Goal: Task Accomplishment & Management: Use online tool/utility

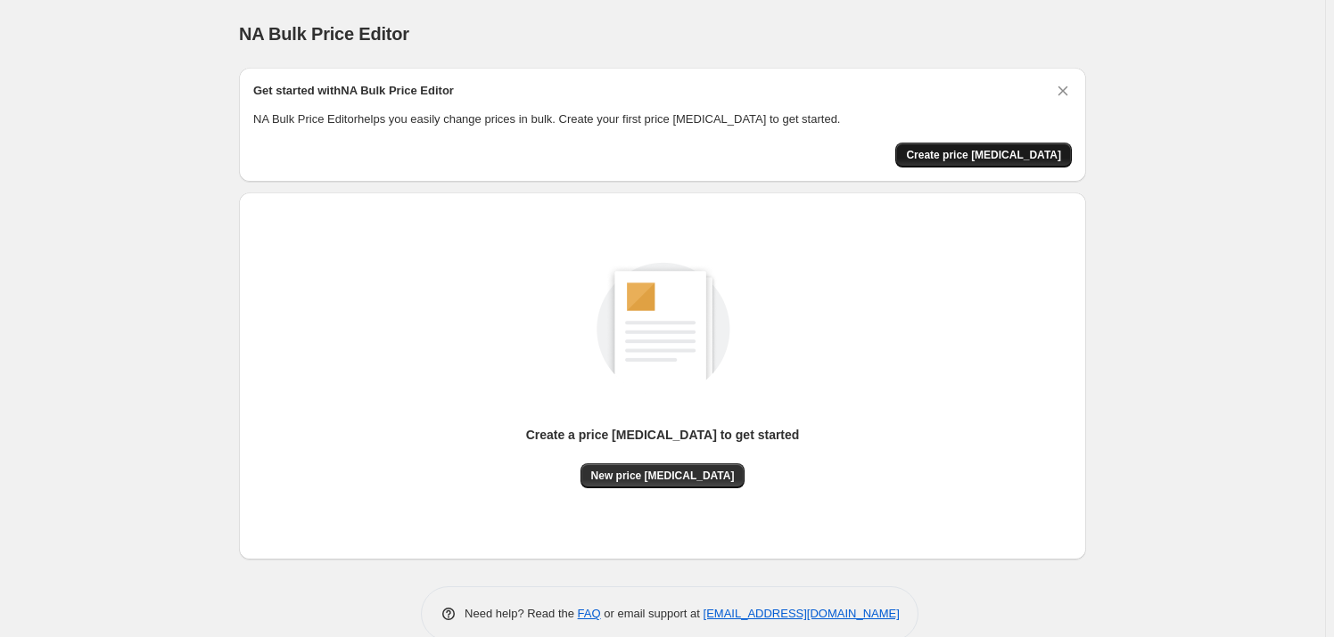
click at [1053, 144] on button "Create price [MEDICAL_DATA]" at bounding box center [983, 155] width 177 height 25
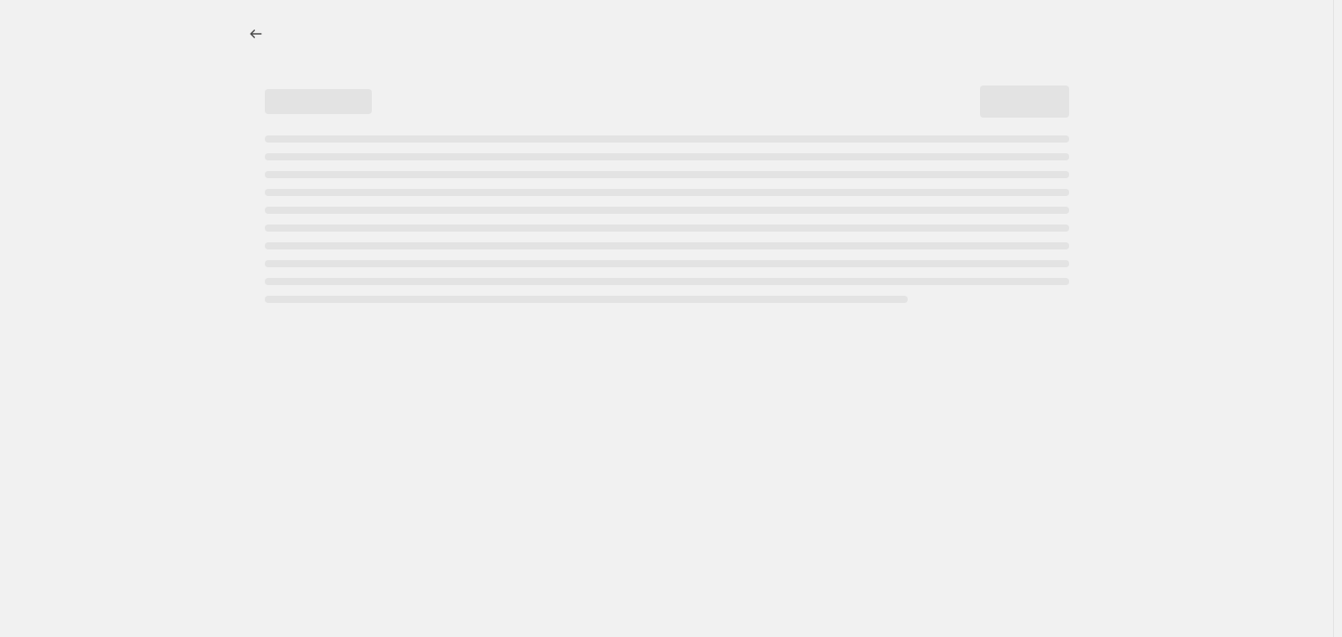
select select "percentage"
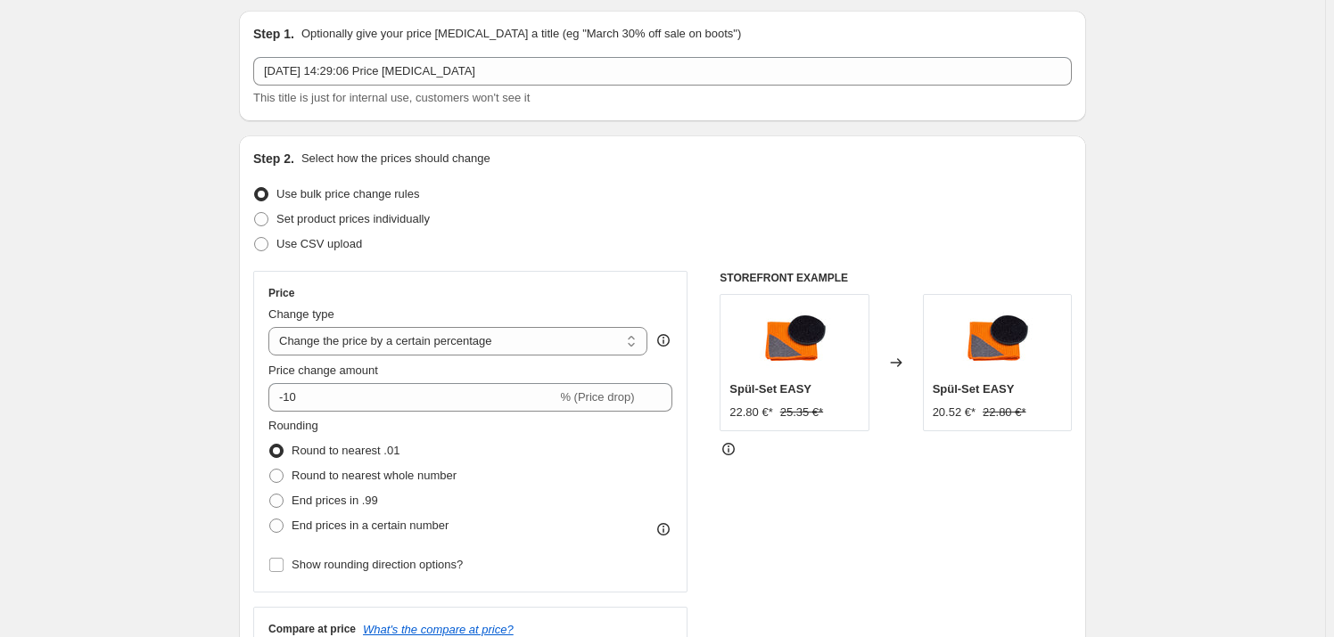
scroll to position [80, 0]
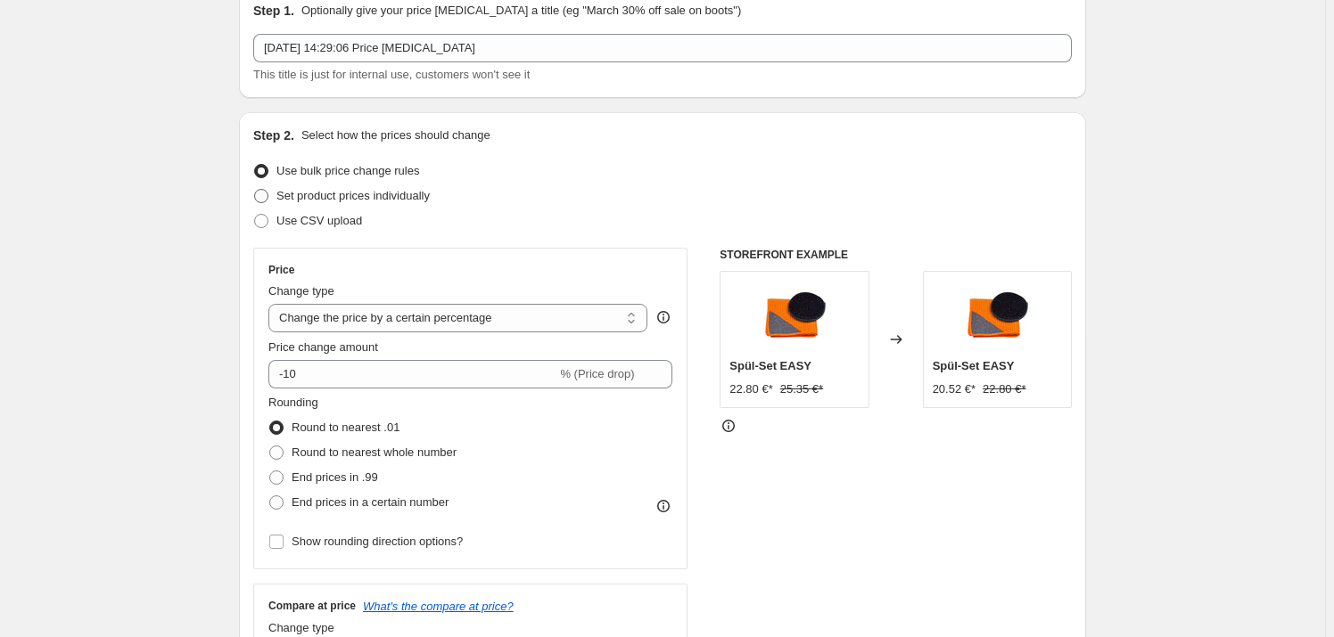
click at [401, 195] on span "Set product prices individually" at bounding box center [352, 195] width 153 height 13
click at [255, 190] on input "Set product prices individually" at bounding box center [254, 189] width 1 height 1
radio input "true"
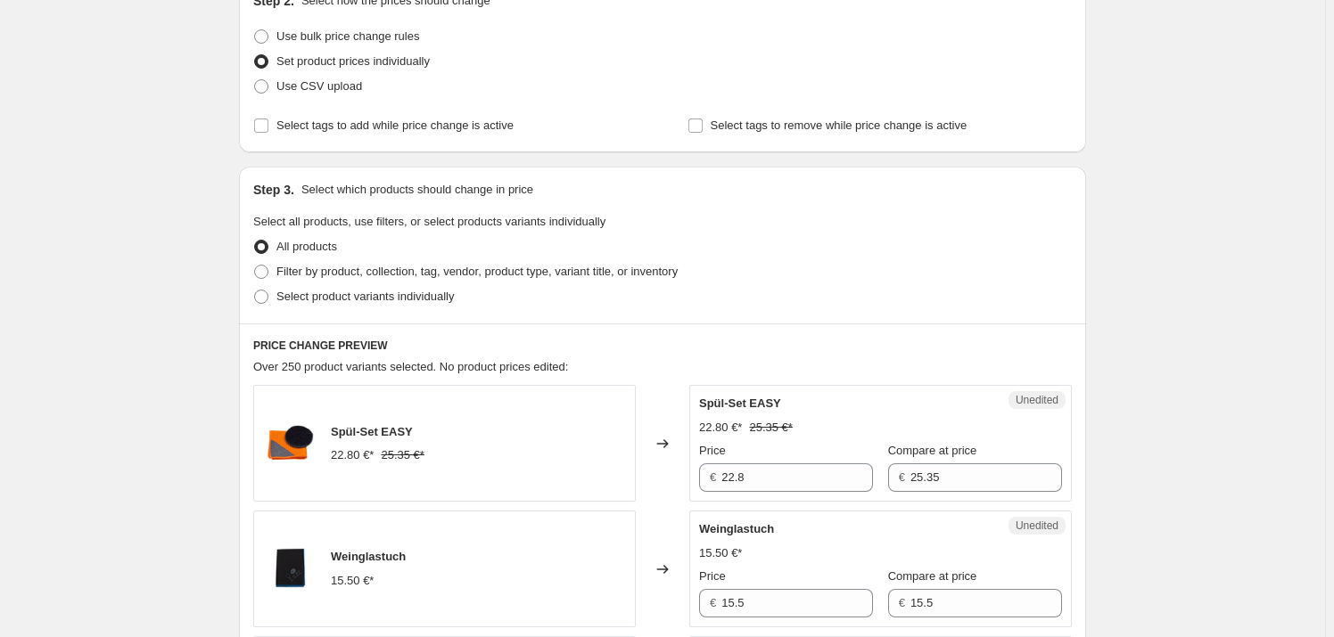
scroll to position [161, 0]
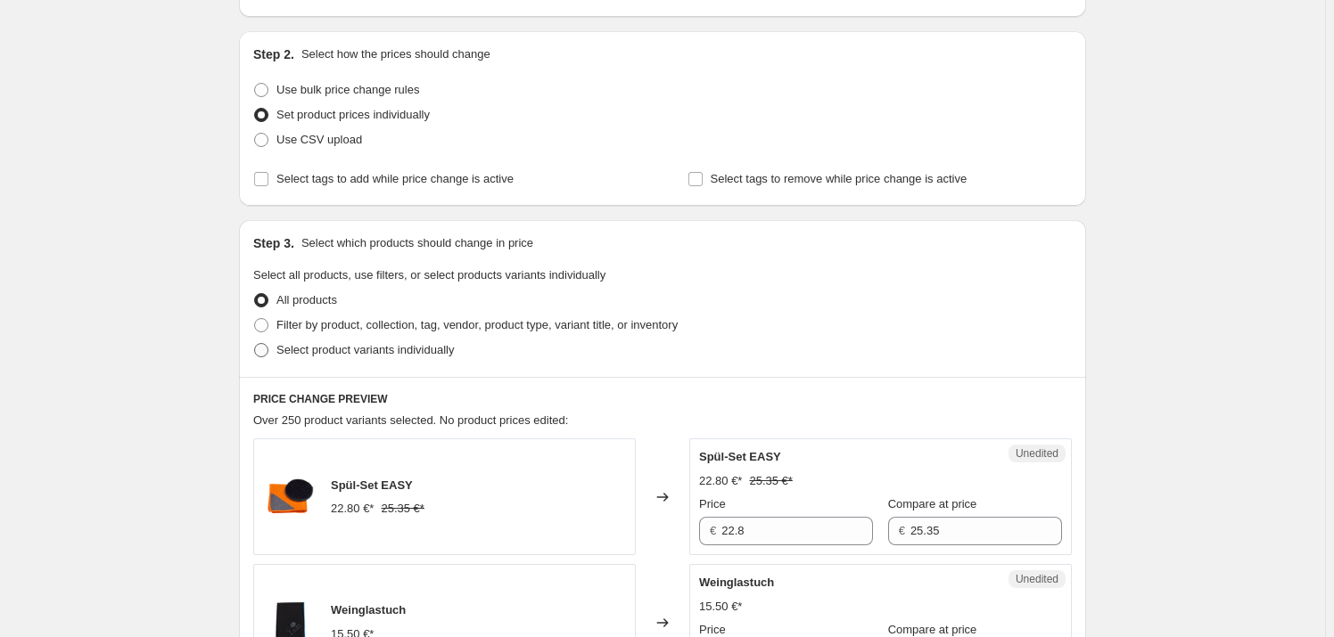
click at [350, 352] on span "Select product variants individually" at bounding box center [364, 349] width 177 height 13
click at [255, 344] on input "Select product variants individually" at bounding box center [254, 343] width 1 height 1
radio input "true"
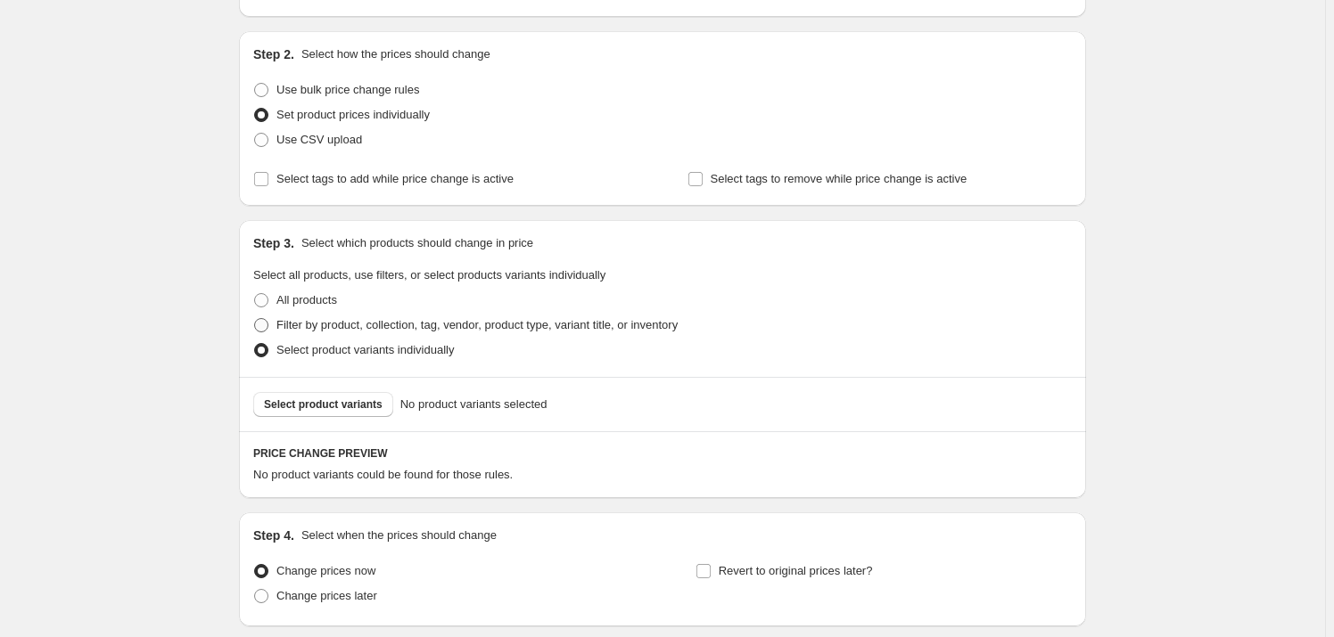
click at [345, 325] on span "Filter by product, collection, tag, vendor, product type, variant title, or inv…" at bounding box center [476, 324] width 401 height 13
click at [255, 319] on input "Filter by product, collection, tag, vendor, product type, variant title, or inv…" at bounding box center [254, 318] width 1 height 1
radio input "true"
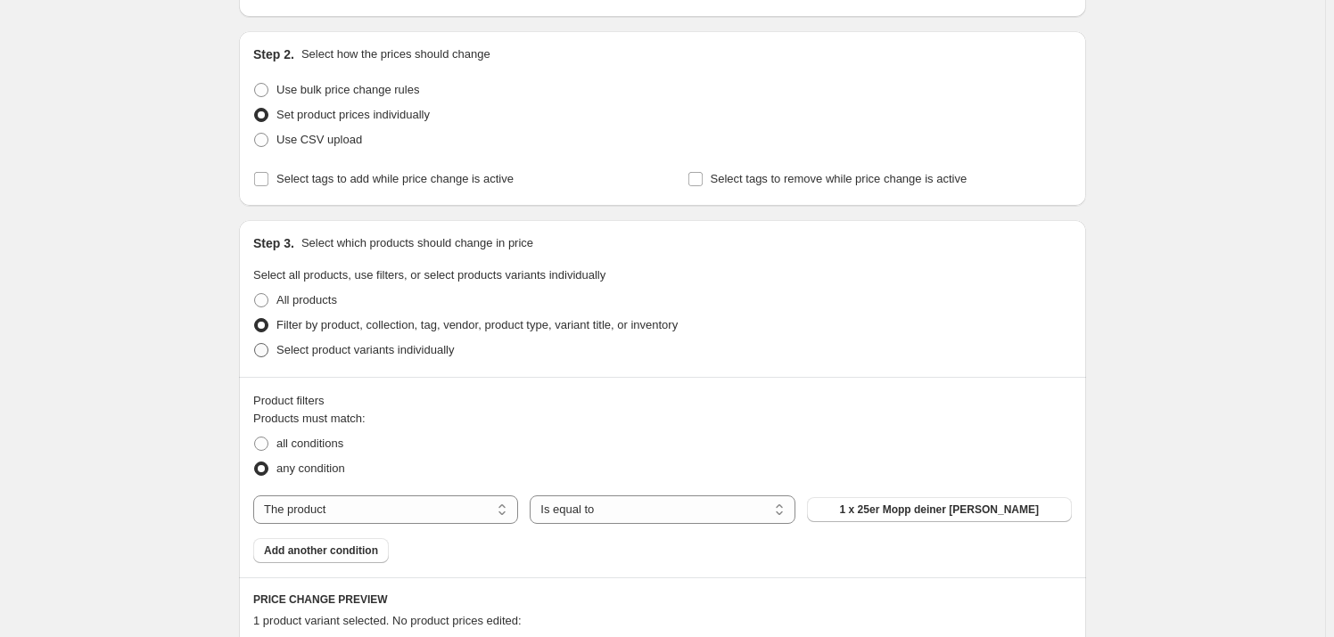
click at [381, 358] on span "Select product variants individually" at bounding box center [364, 350] width 177 height 18
click at [255, 344] on input "Select product variants individually" at bounding box center [254, 343] width 1 height 1
radio input "true"
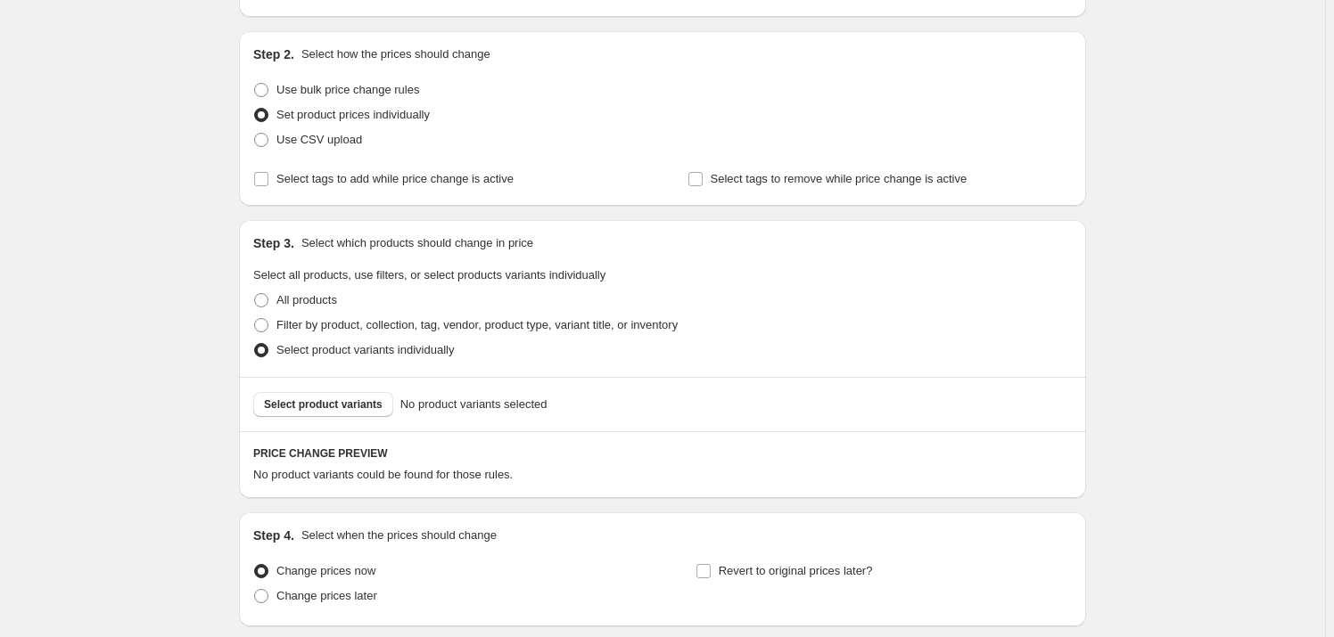
click at [396, 422] on div "Select product variants No product variants selected" at bounding box center [662, 404] width 847 height 54
click at [343, 399] on span "Select product variants" at bounding box center [323, 405] width 119 height 14
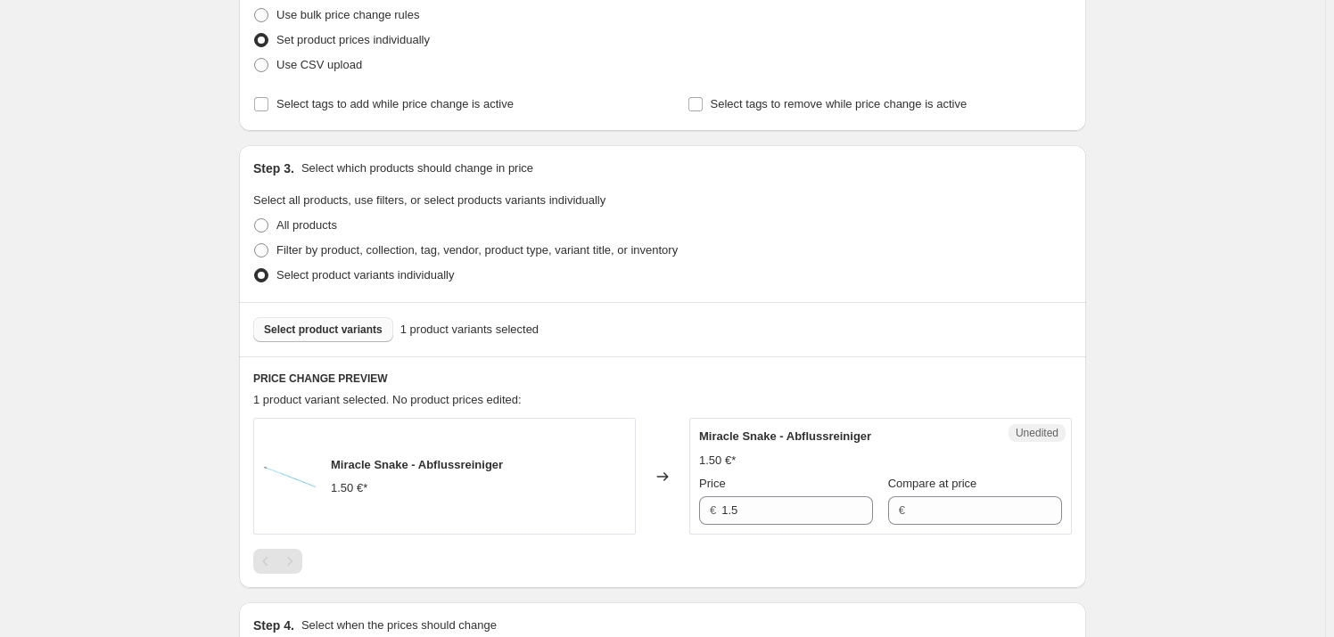
scroll to position [324, 0]
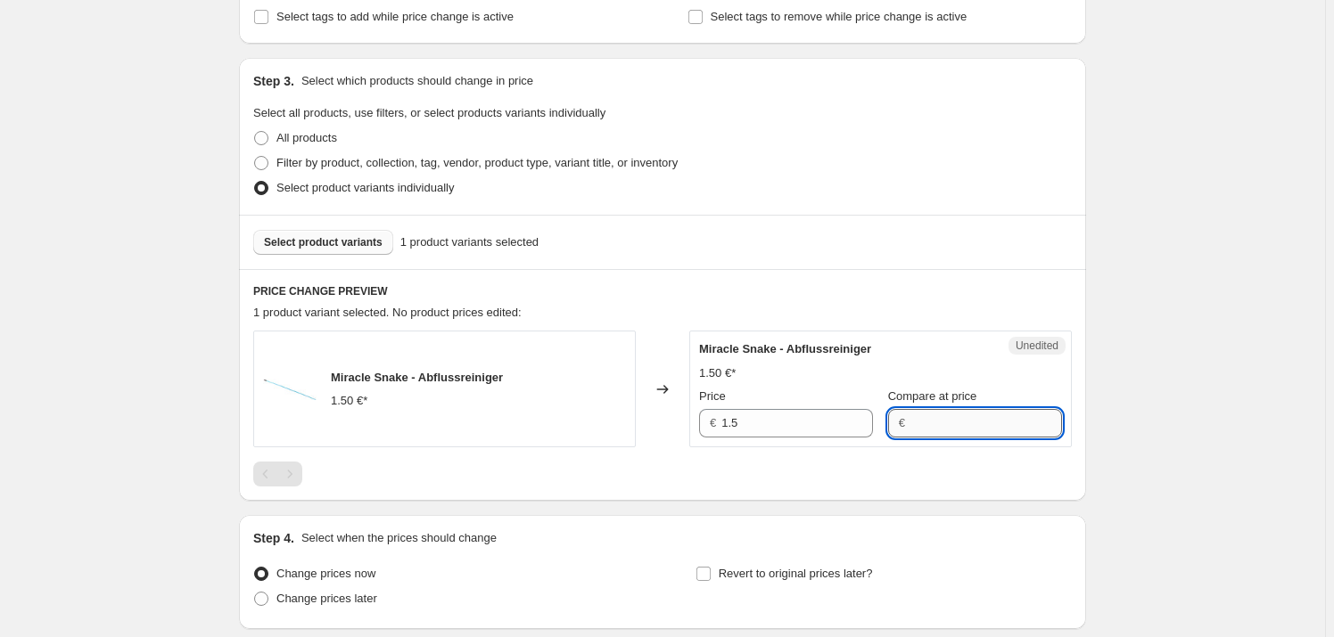
click at [952, 425] on input "Compare at price" at bounding box center [986, 423] width 152 height 29
type input "1.9"
drag, startPoint x: 1141, startPoint y: 415, endPoint x: 1152, endPoint y: 418, distance: 11.0
click at [1141, 416] on div "Create new price [MEDICAL_DATA]. This page is ready Create new price [MEDICAL_D…" at bounding box center [662, 226] width 1325 height 1101
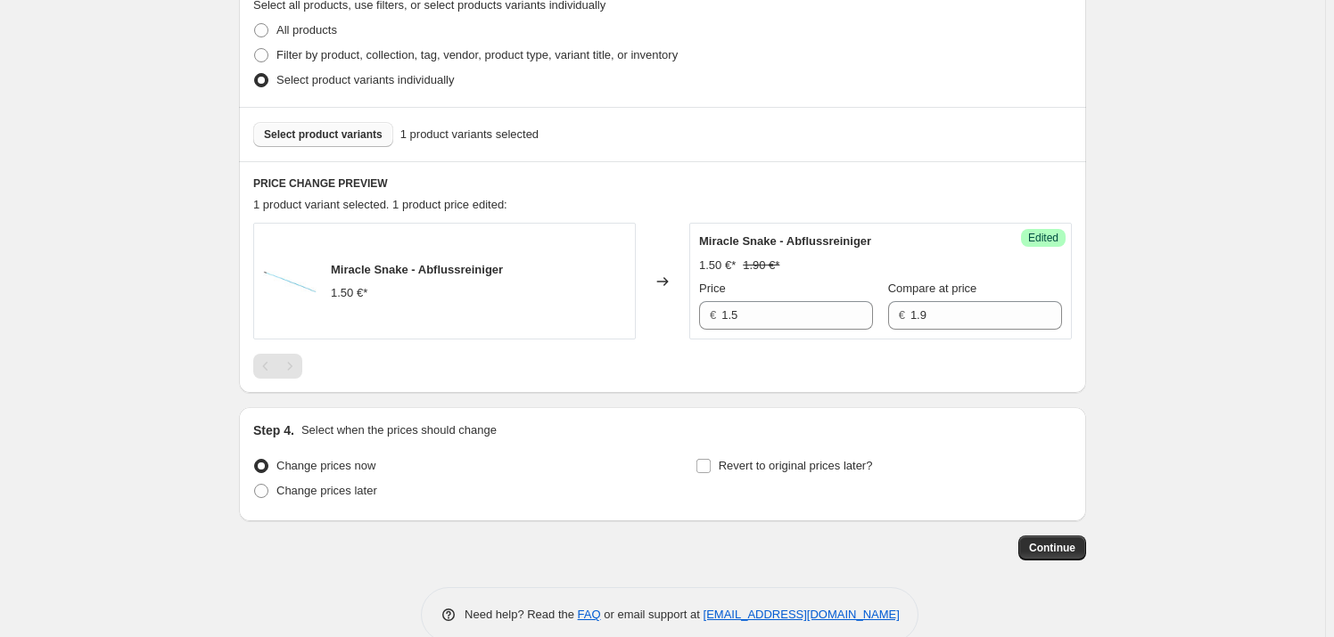
scroll to position [463, 0]
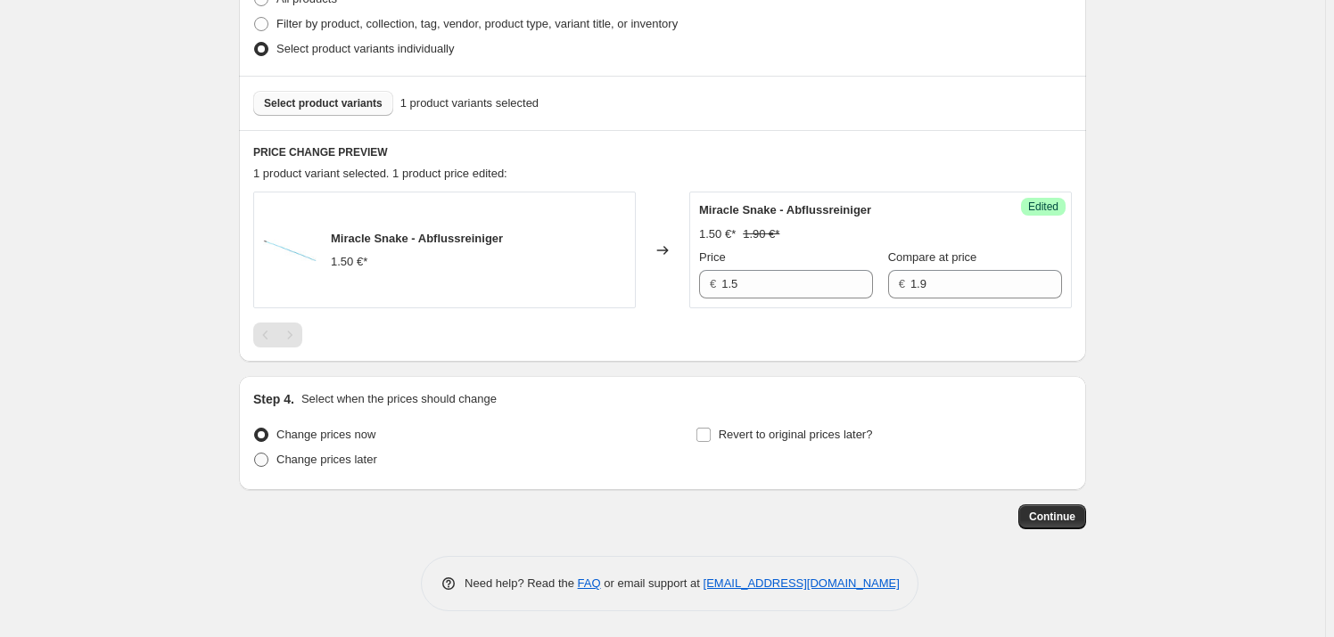
click at [287, 455] on span "Change prices later" at bounding box center [326, 459] width 101 height 13
click at [255, 454] on input "Change prices later" at bounding box center [254, 453] width 1 height 1
radio input "true"
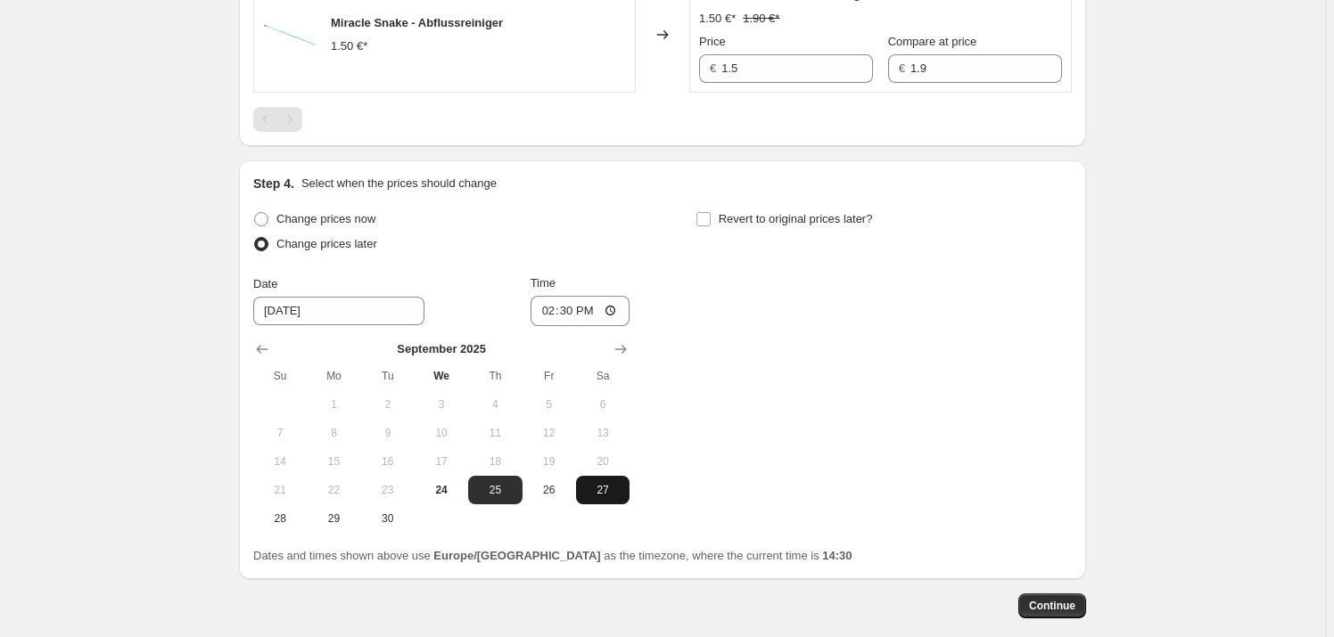
scroll to position [705, 0]
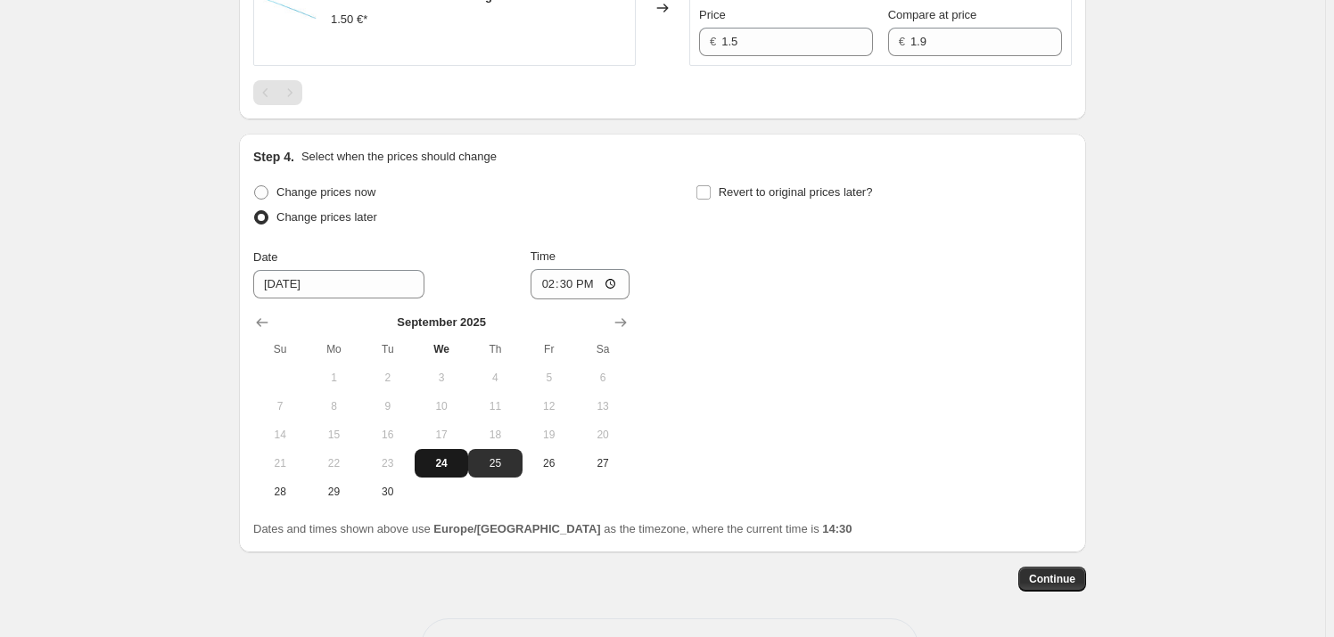
click at [454, 467] on span "24" at bounding box center [441, 463] width 39 height 14
type input "[DATE]"
click at [563, 275] on input "14:30" at bounding box center [580, 284] width 100 height 30
click at [609, 286] on input "14:30" at bounding box center [580, 284] width 100 height 30
type input "14:35"
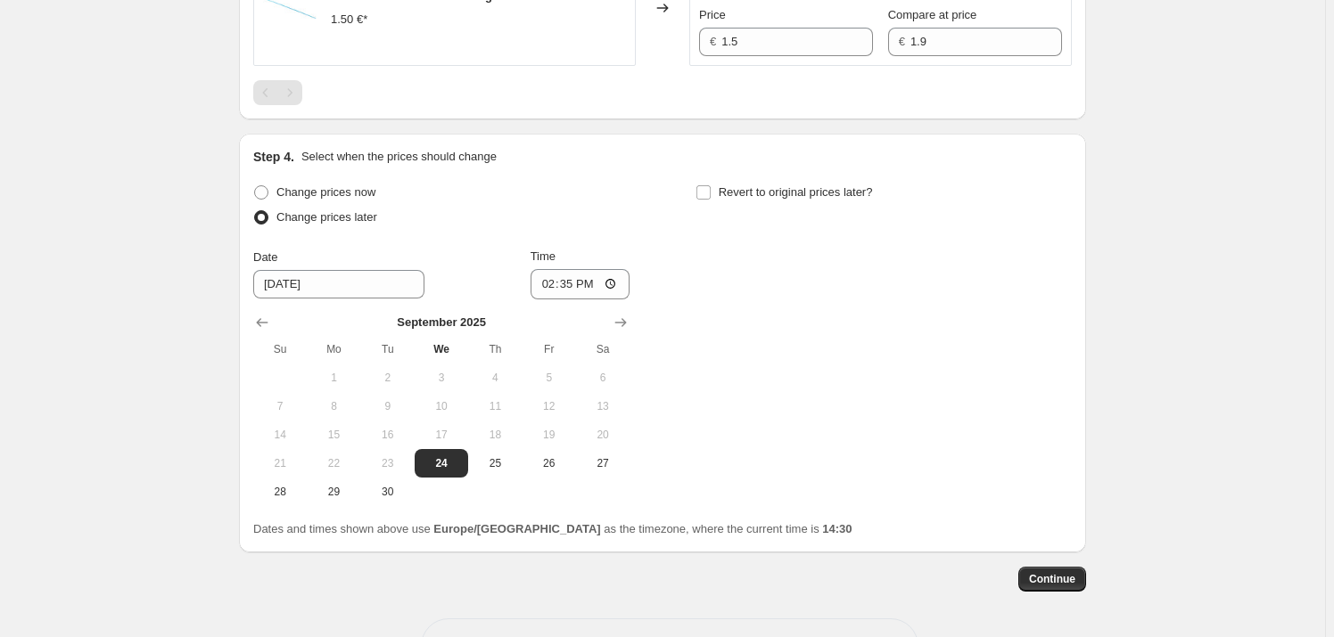
click at [823, 432] on div "Change prices now Change prices later Date [DATE] Time 14:35 [DATE] Su Mo Tu We…" at bounding box center [662, 343] width 818 height 326
click at [1067, 577] on span "Continue" at bounding box center [1052, 579] width 46 height 14
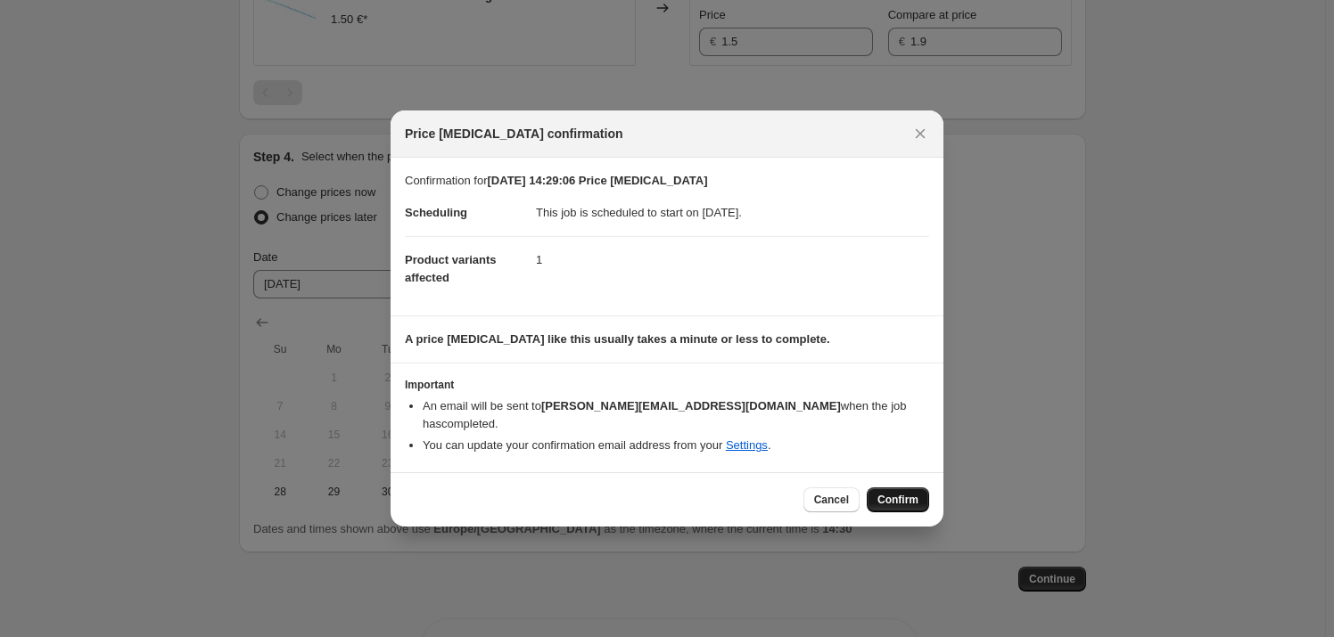
click at [892, 493] on span "Confirm" at bounding box center [897, 500] width 41 height 14
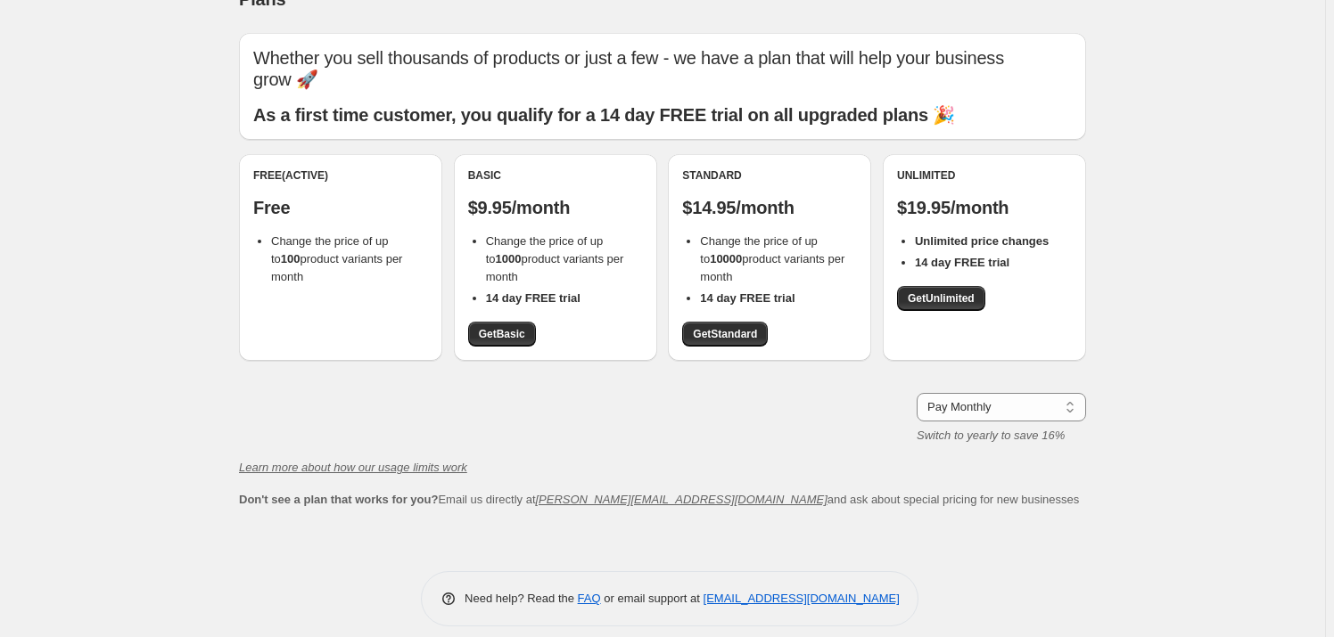
scroll to position [50, 0]
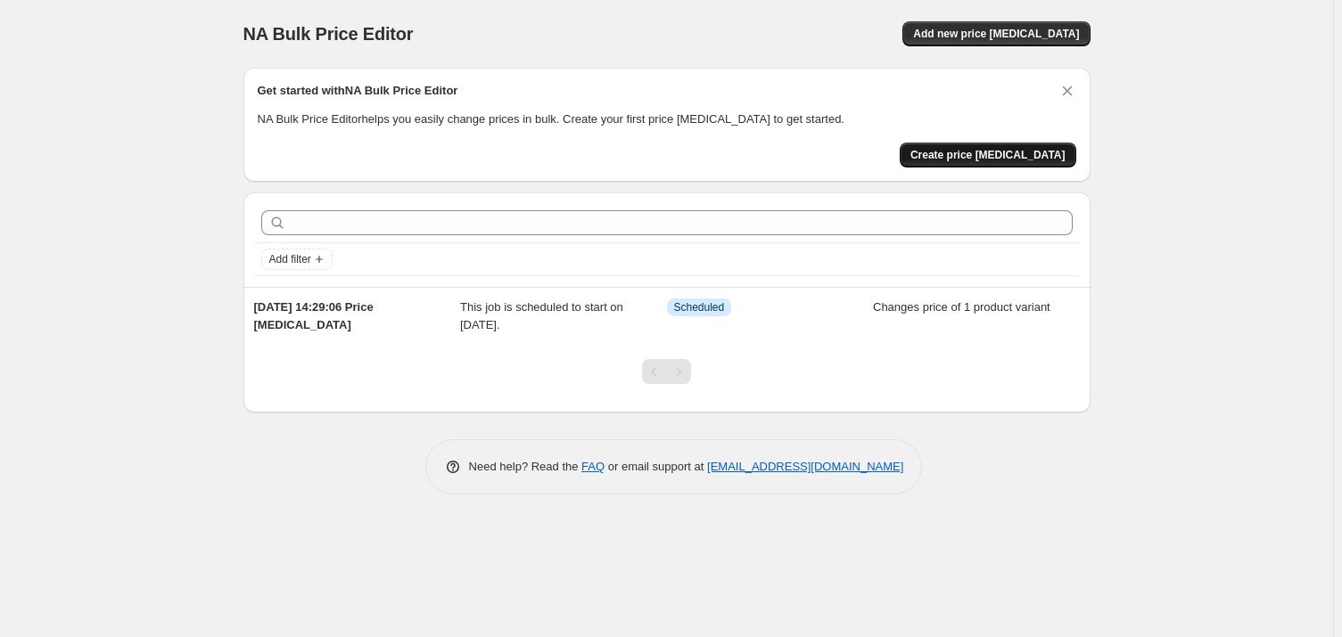
click at [1046, 148] on span "Create price [MEDICAL_DATA]" at bounding box center [987, 155] width 155 height 14
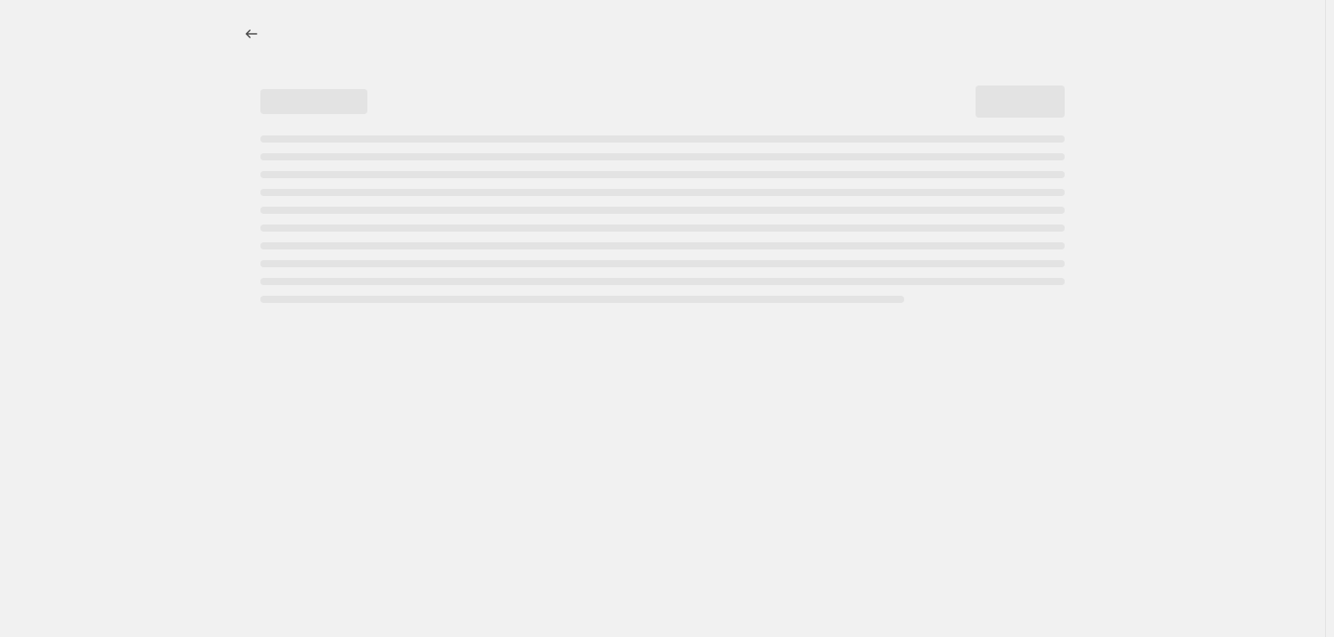
select select "percentage"
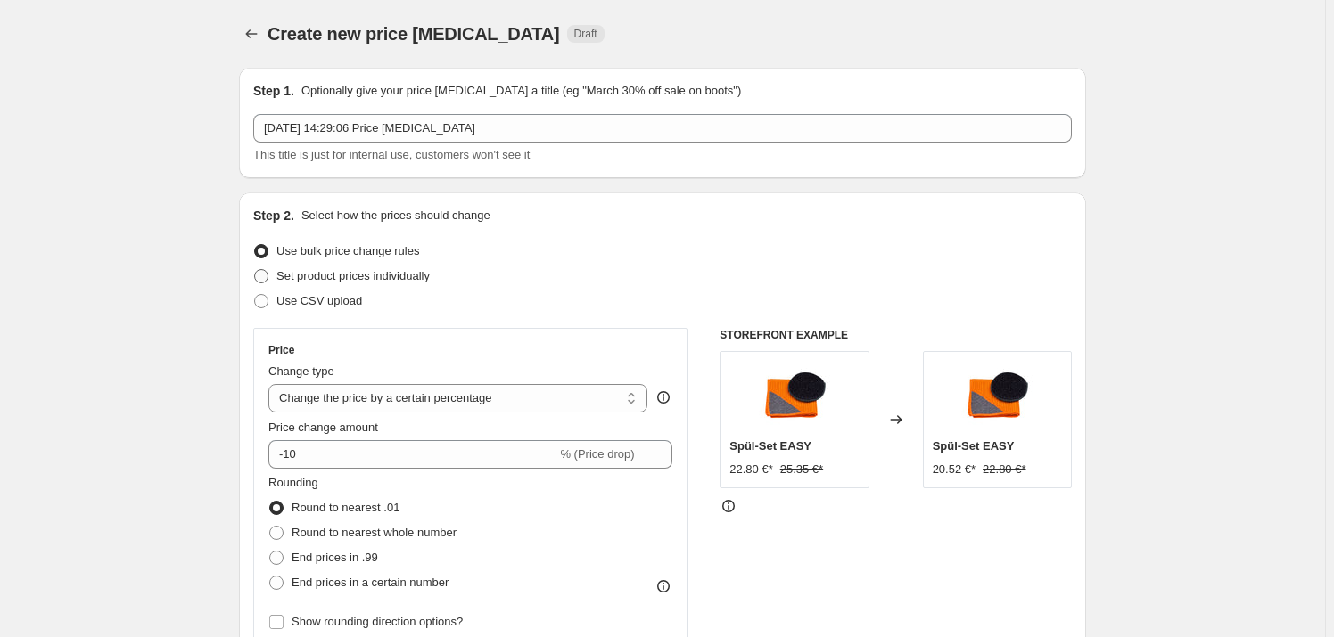
click at [418, 278] on span "Set product prices individually" at bounding box center [352, 275] width 153 height 13
click at [255, 270] on input "Set product prices individually" at bounding box center [254, 269] width 1 height 1
radio input "true"
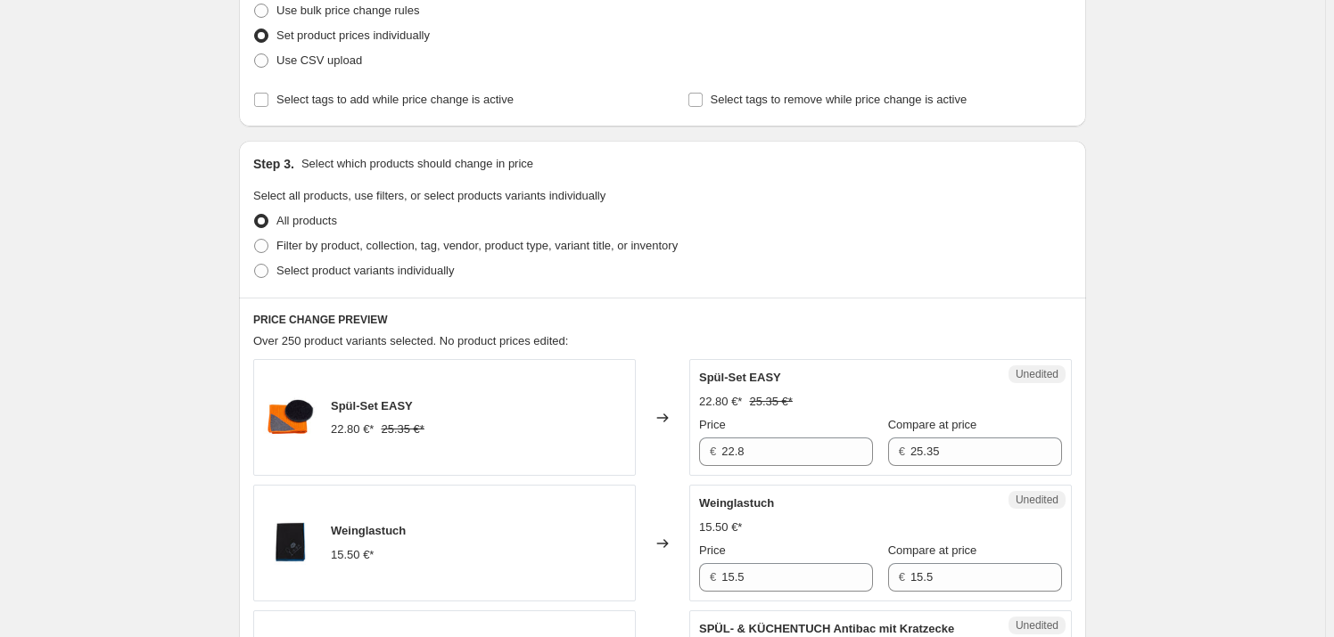
scroll to position [243, 0]
click at [520, 243] on span "Filter by product, collection, tag, vendor, product type, variant title, or inv…" at bounding box center [476, 243] width 401 height 13
click at [255, 238] on input "Filter by product, collection, tag, vendor, product type, variant title, or inv…" at bounding box center [254, 237] width 1 height 1
radio input "true"
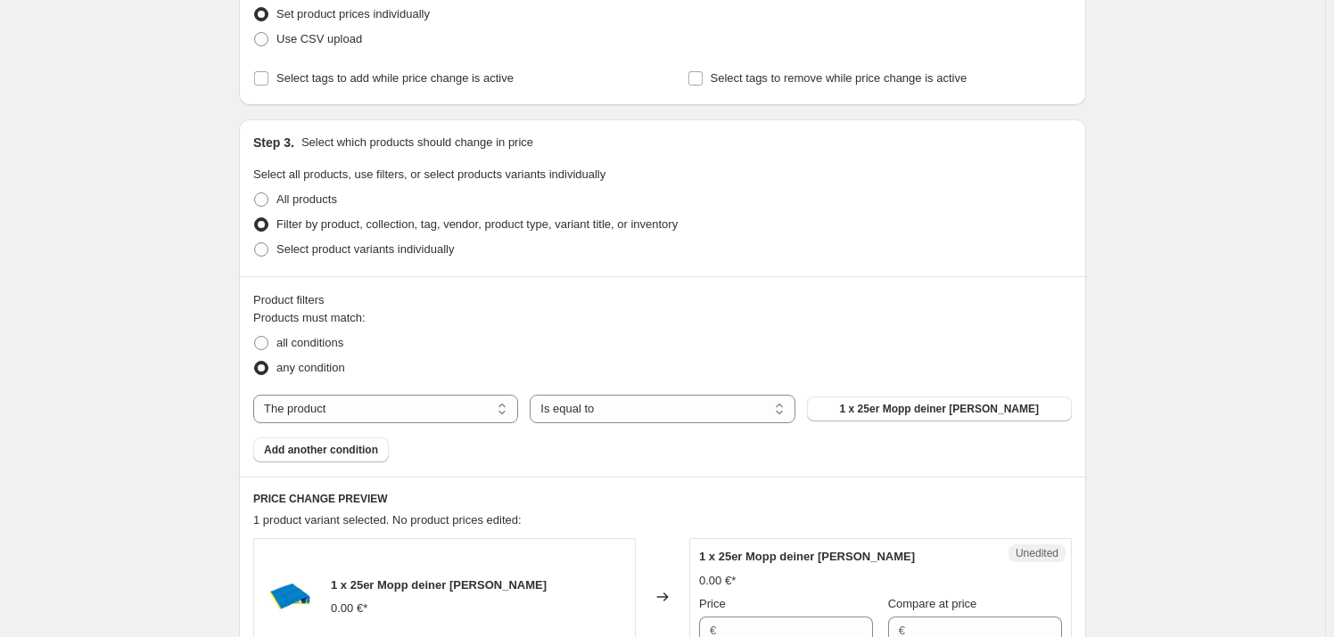
scroll to position [324, 0]
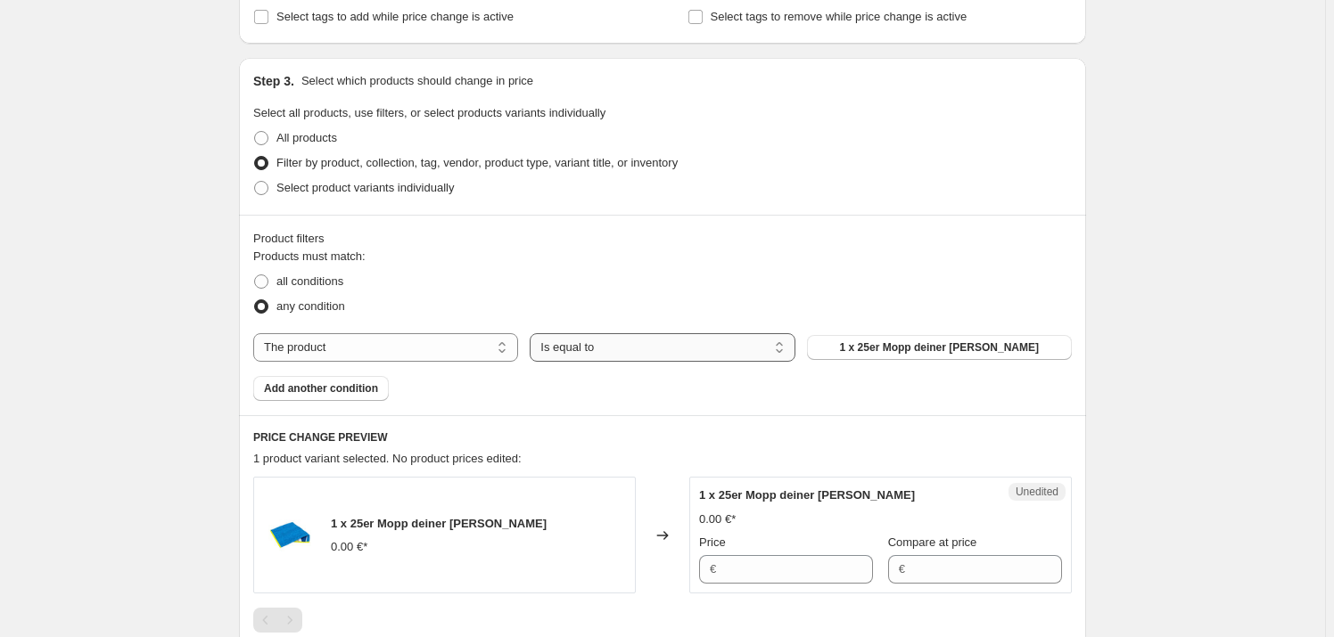
click at [585, 354] on select "Is equal to Is not equal to" at bounding box center [662, 347] width 265 height 29
click at [949, 350] on span "1 x 25er Mopp deiner [PERSON_NAME]" at bounding box center [939, 348] width 199 height 14
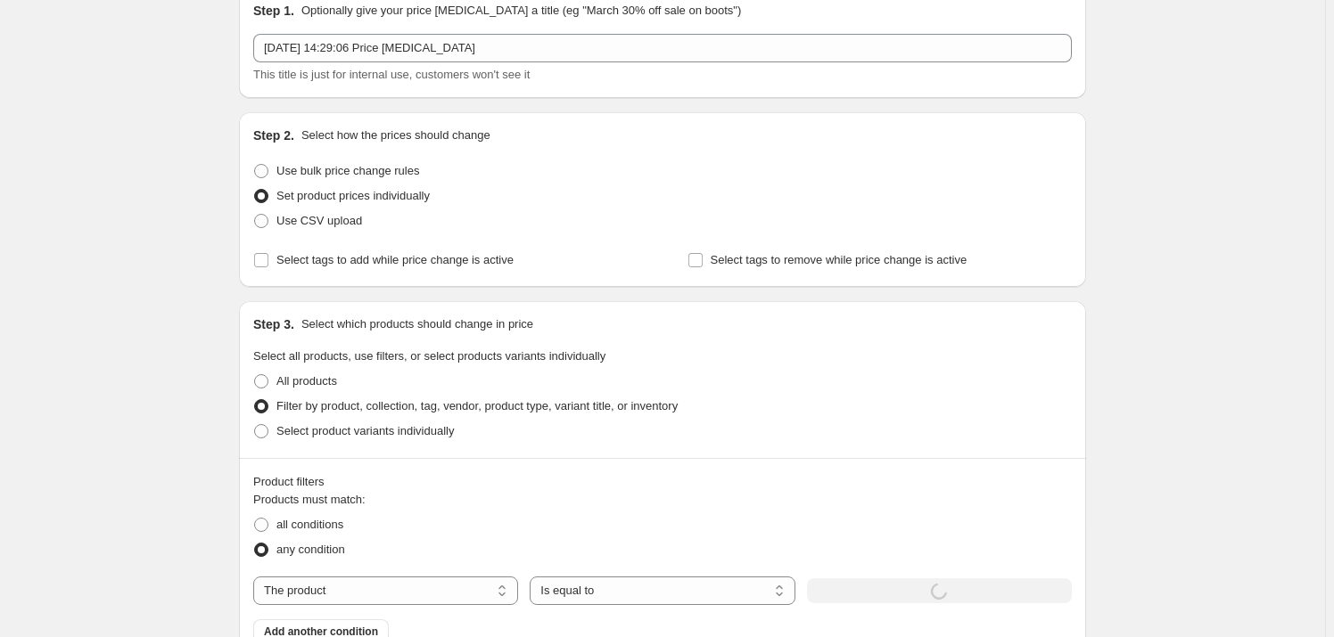
scroll to position [482, 0]
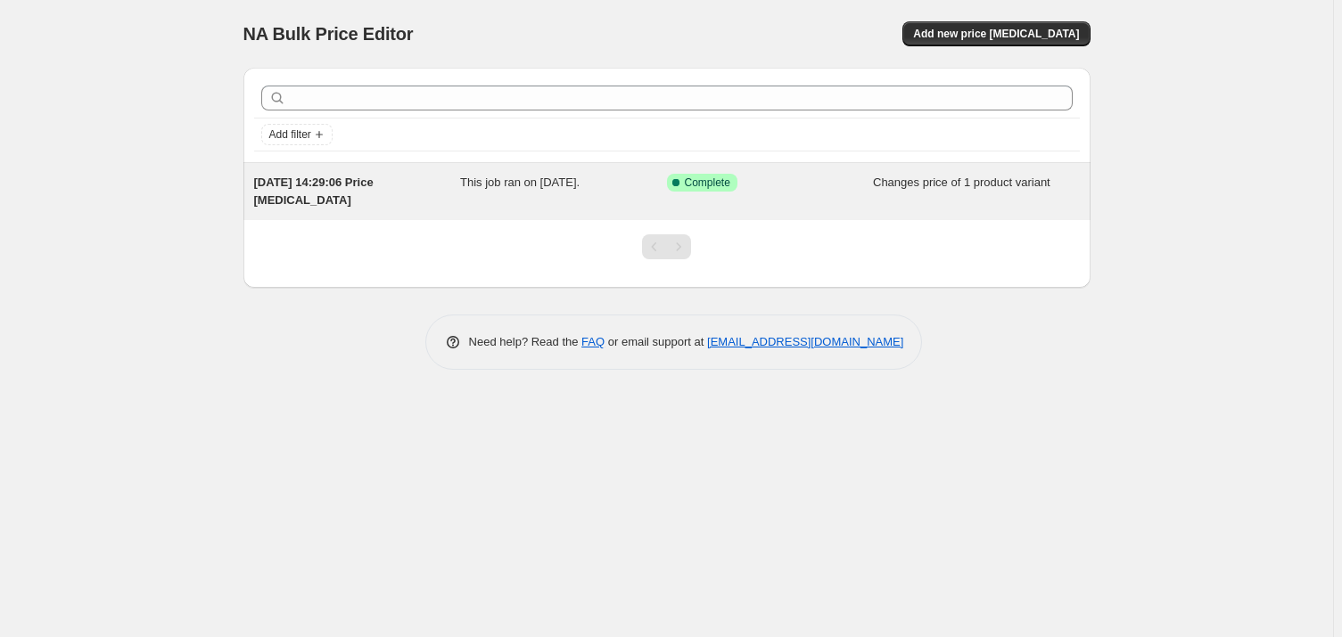
click at [320, 172] on div "[DATE] 14:29:06 Price [MEDICAL_DATA] This job ran on [DATE]. Success Complete C…" at bounding box center [666, 191] width 847 height 57
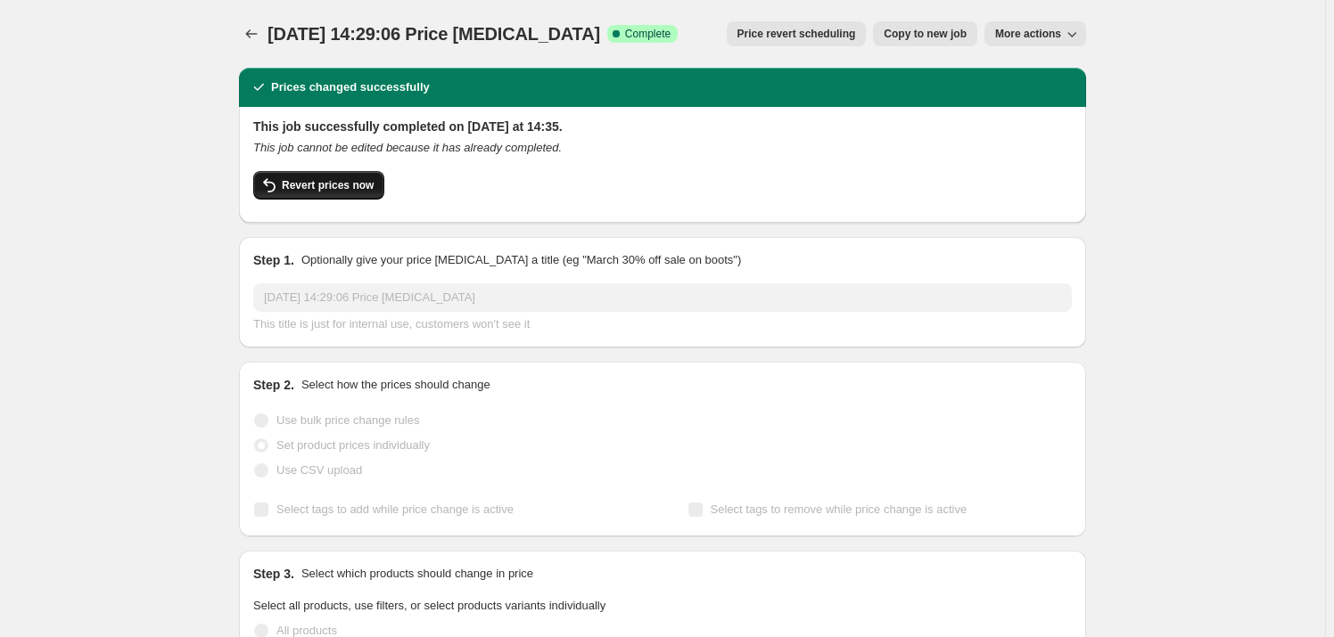
click at [341, 192] on span "Revert prices now" at bounding box center [328, 185] width 92 height 14
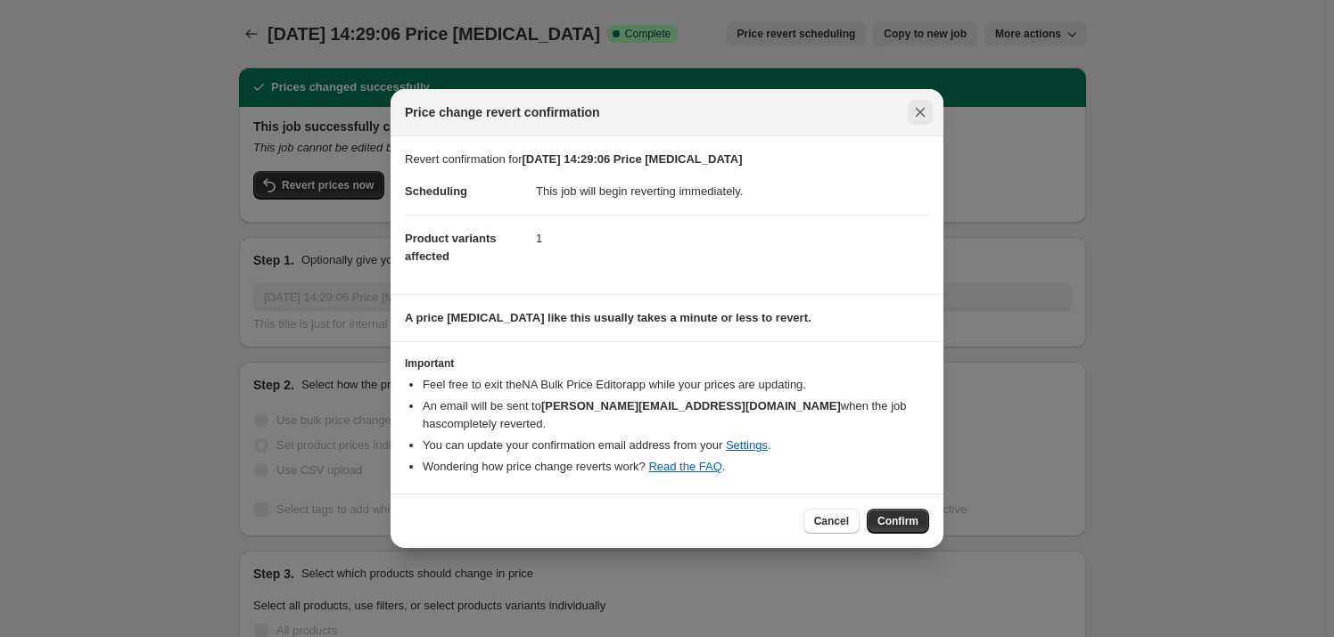
click at [916, 121] on icon "Close" at bounding box center [920, 112] width 18 height 18
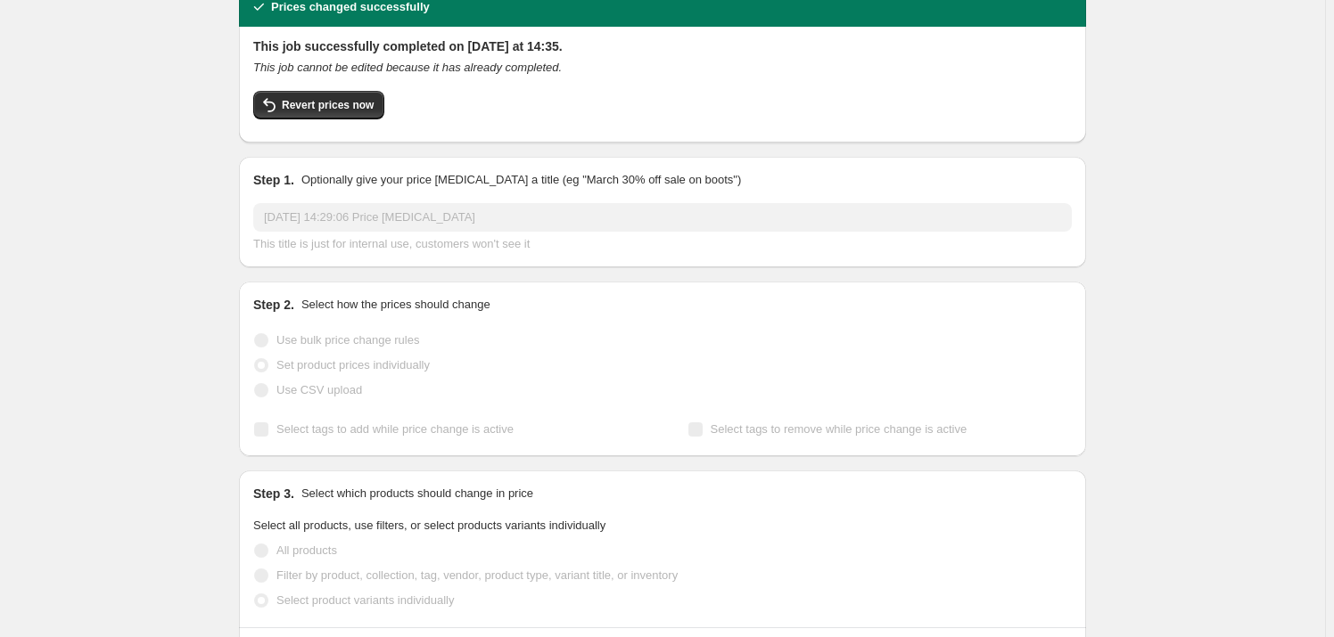
scroll to position [161, 0]
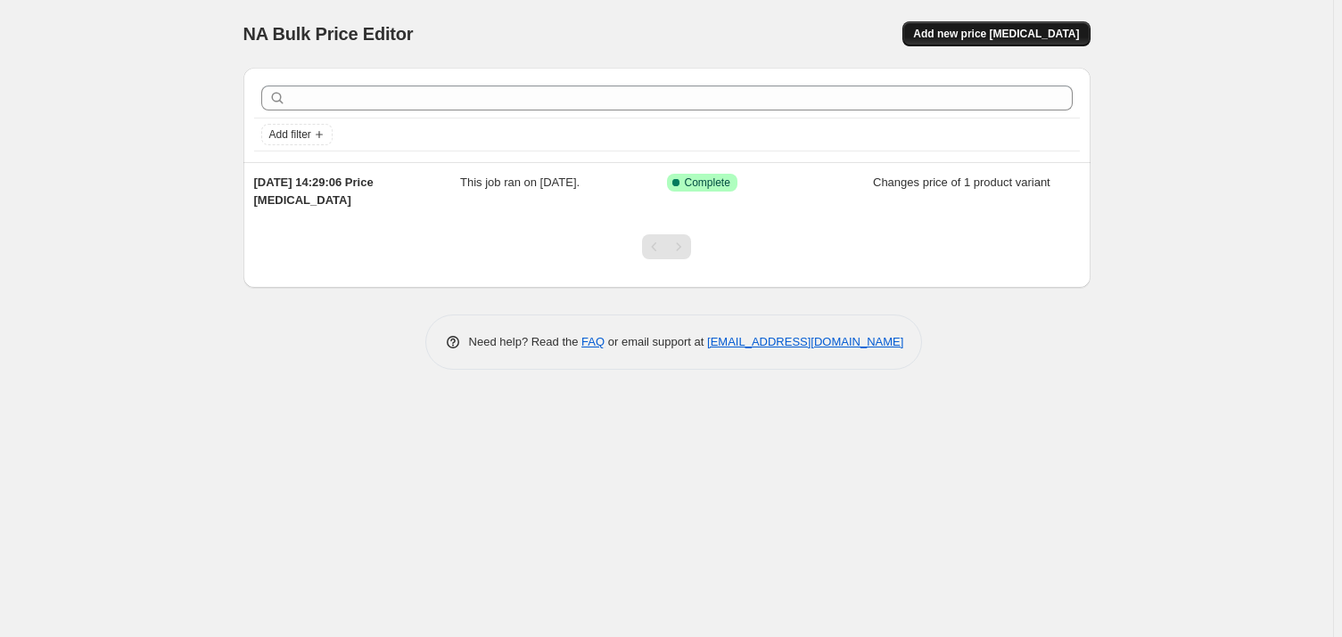
click at [975, 32] on span "Add new price [MEDICAL_DATA]" at bounding box center [996, 34] width 166 height 14
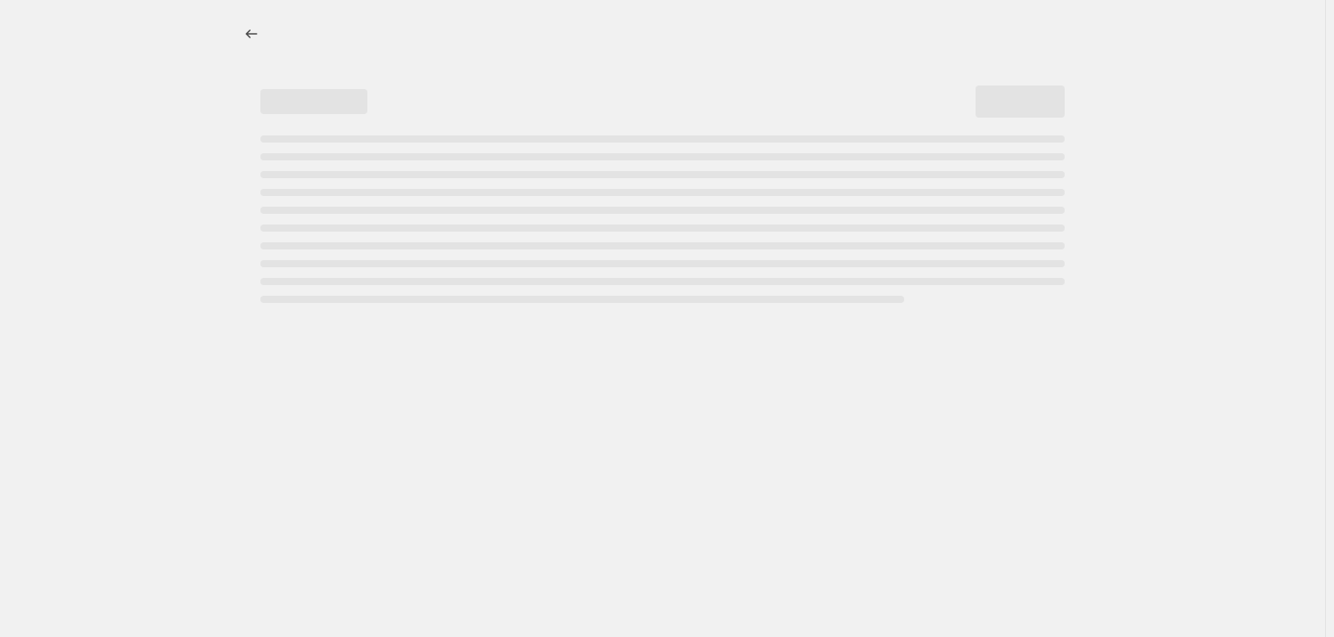
select select "percentage"
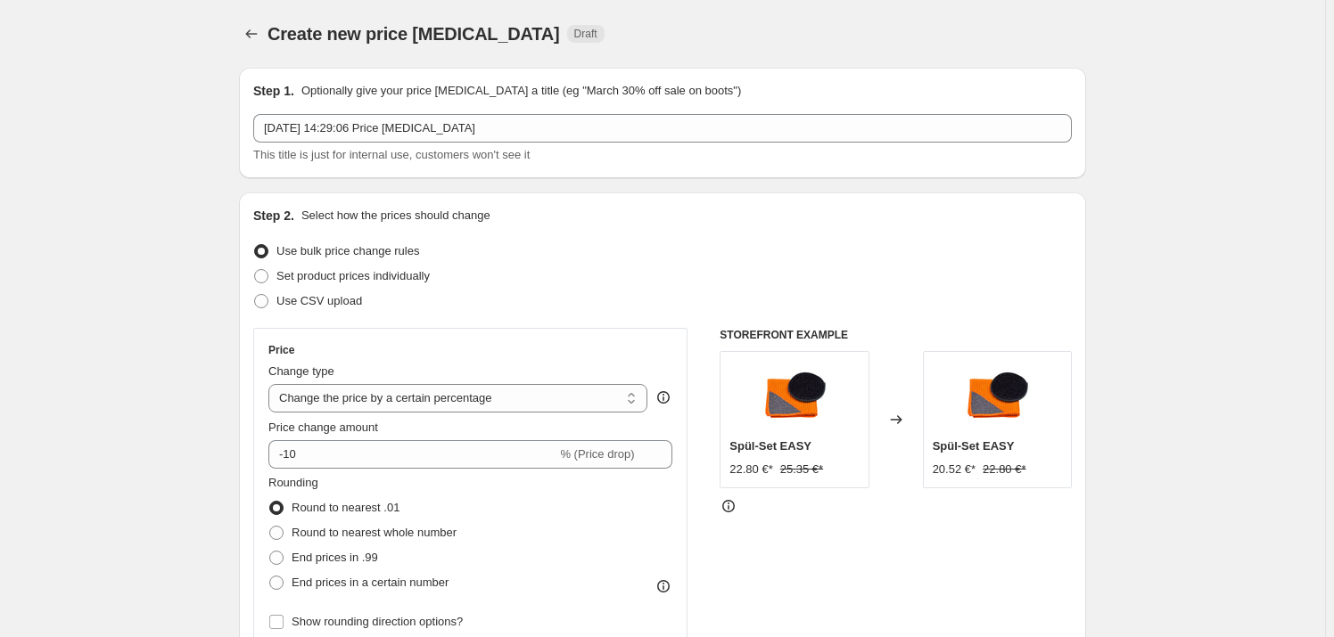
click at [403, 111] on div "Step 1. Optionally give your price [MEDICAL_DATA] a title (eg "March 30% off sa…" at bounding box center [662, 123] width 818 height 82
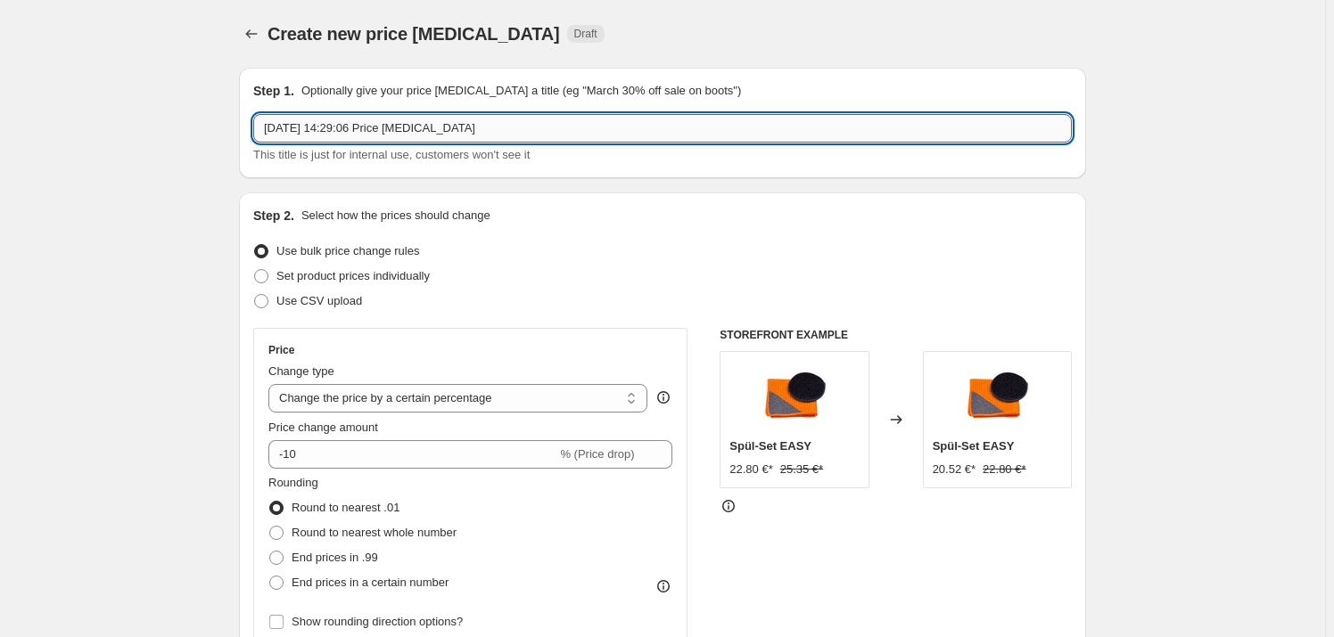
click at [403, 127] on input "[DATE] 14:29:06 Price [MEDICAL_DATA]" at bounding box center [662, 128] width 818 height 29
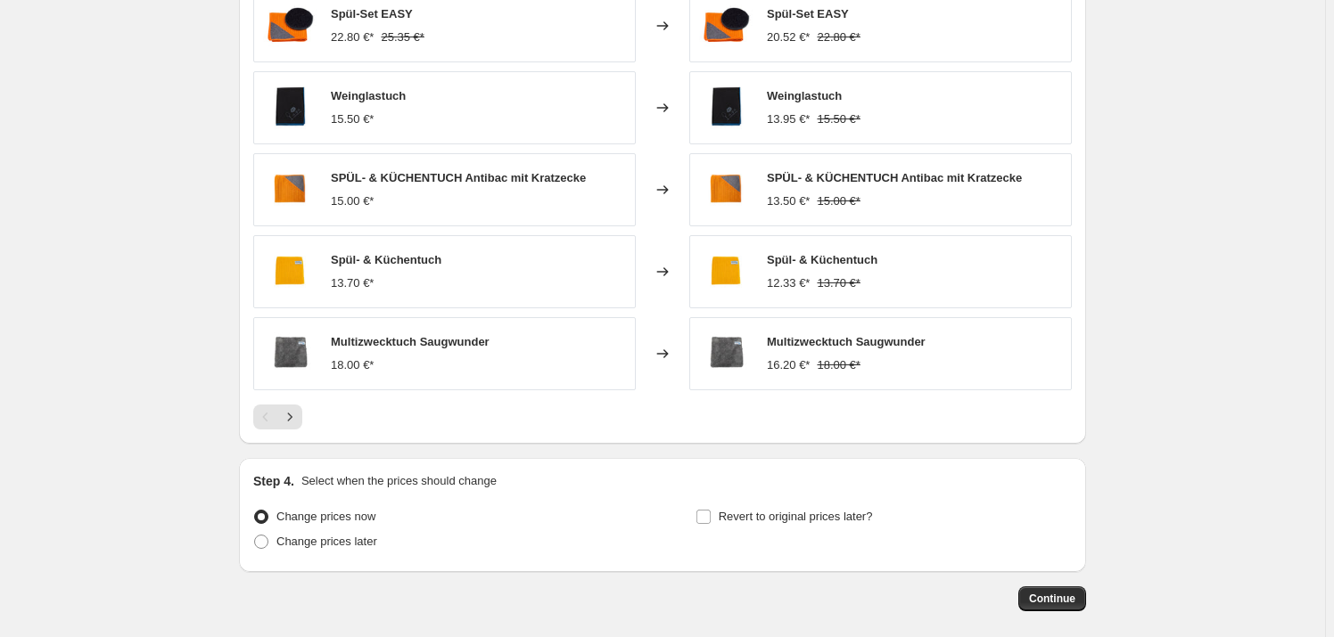
scroll to position [901, 0]
